Goal: Navigation & Orientation: Find specific page/section

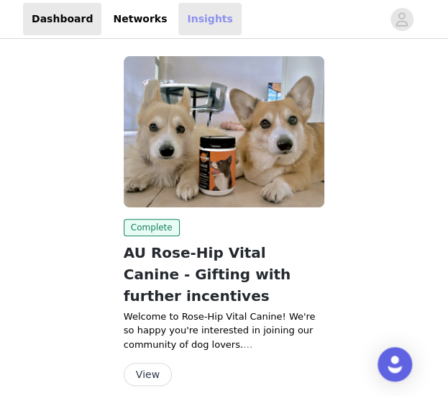
click at [183, 14] on link "Insights" at bounding box center [209, 19] width 63 height 32
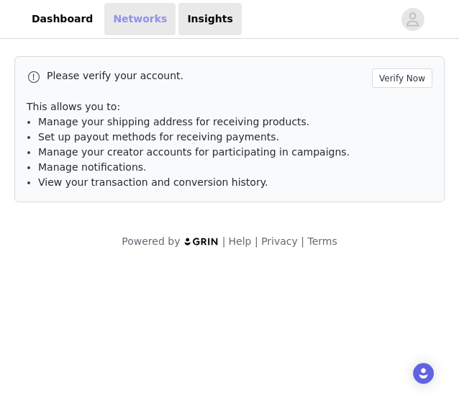
click at [119, 14] on link "Networks" at bounding box center [139, 19] width 71 height 32
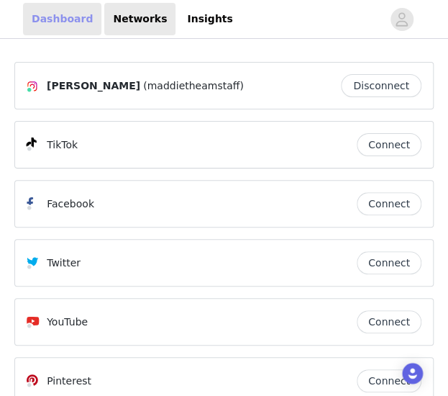
click at [58, 17] on link "Dashboard" at bounding box center [62, 19] width 78 height 32
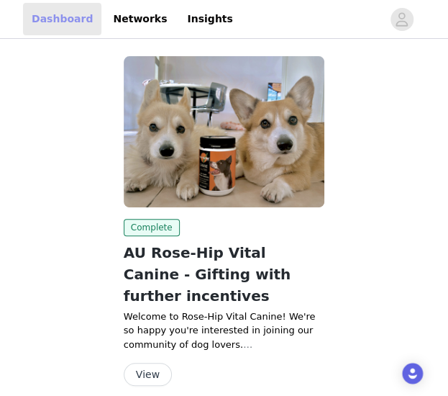
scroll to position [37, 0]
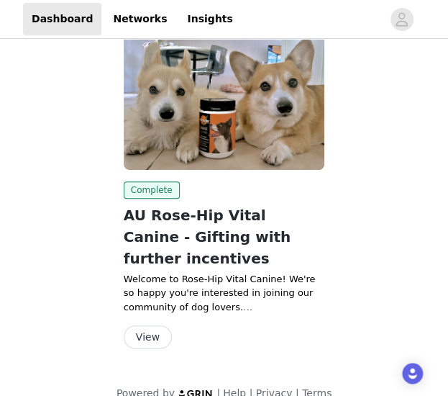
click at [135, 325] on button "View" at bounding box center [148, 336] width 48 height 23
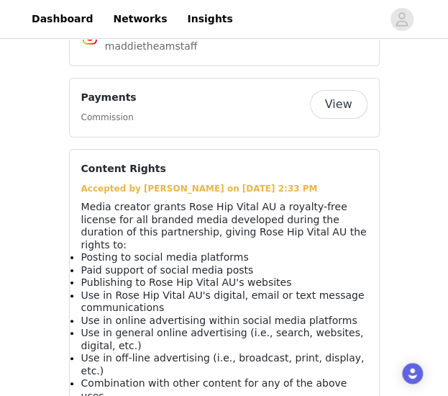
scroll to position [1253, 0]
